Goal: Learn about a topic: Learn about a topic

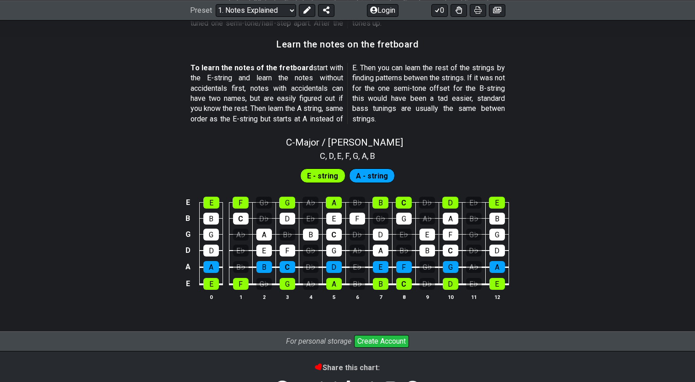
scroll to position [810, 0]
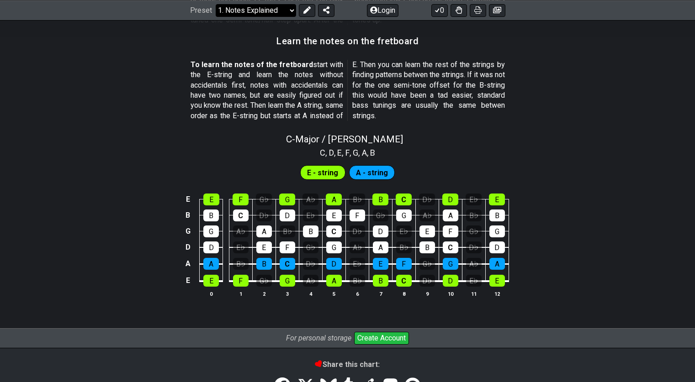
click at [292, 12] on select "Welcome to #fretflip! Initial Preset Custom Preset Minor Pentatonic Major Penta…" at bounding box center [256, 10] width 80 height 13
click at [216, 16] on select "Welcome to #fretflip! Initial Preset Custom Preset Minor Pentatonic Major Penta…" at bounding box center [256, 10] width 80 height 13
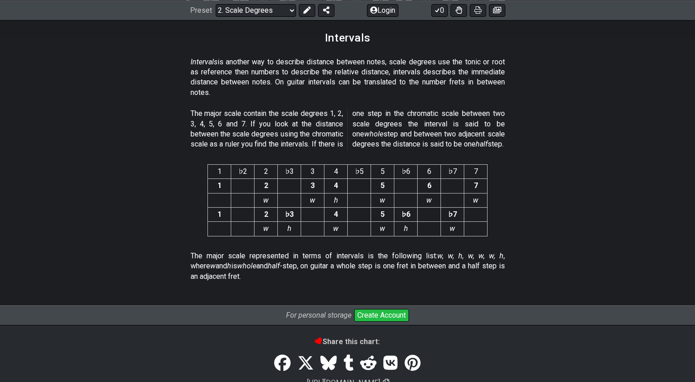
scroll to position [2356, 0]
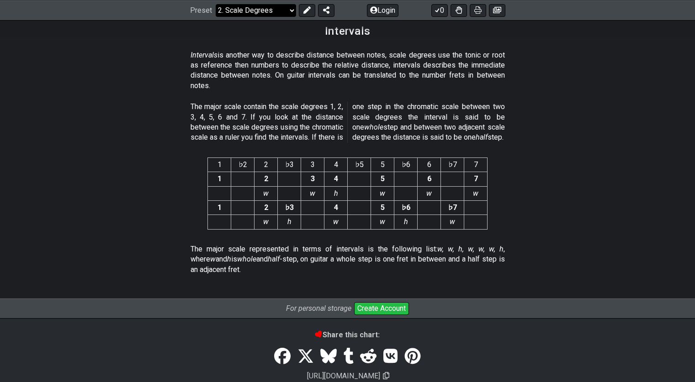
click at [289, 12] on select "Welcome to #fretflip! Initial Preset Custom Preset Minor Pentatonic Major Penta…" at bounding box center [256, 10] width 80 height 13
click at [216, 16] on select "Welcome to #fretflip! Initial Preset Custom Preset Minor Pentatonic Major Penta…" at bounding box center [256, 10] width 80 height 13
select select "/harmonizing-scales"
